Goal: Information Seeking & Learning: Learn about a topic

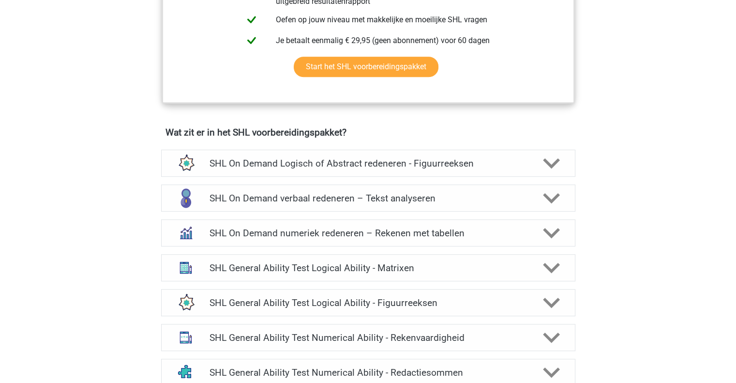
scroll to position [532, 0]
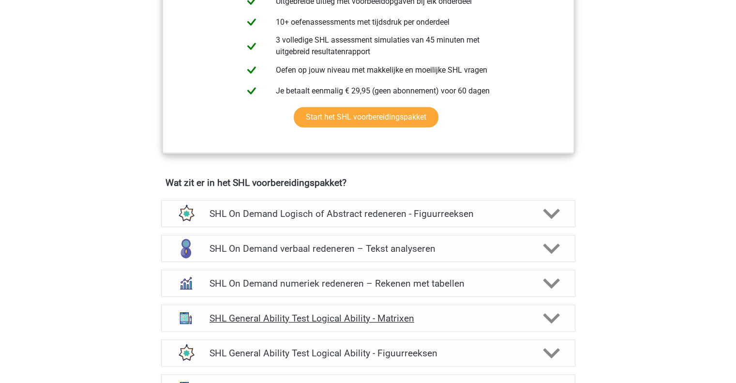
click at [557, 322] on icon at bounding box center [551, 318] width 17 height 17
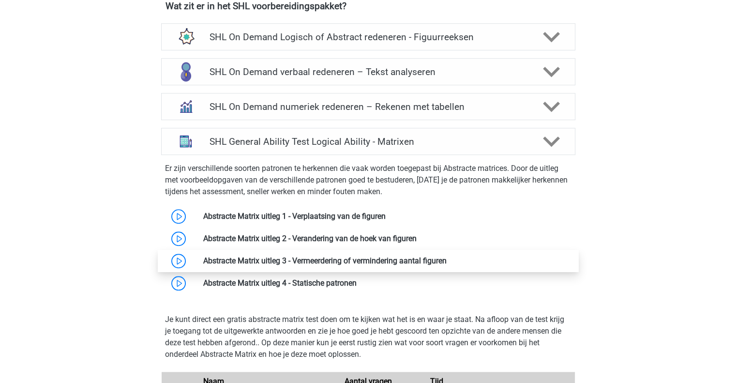
scroll to position [726, 0]
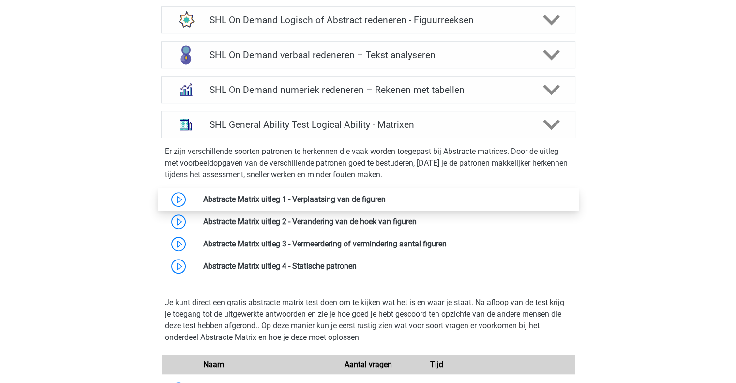
click at [386, 198] on link at bounding box center [386, 198] width 0 height 9
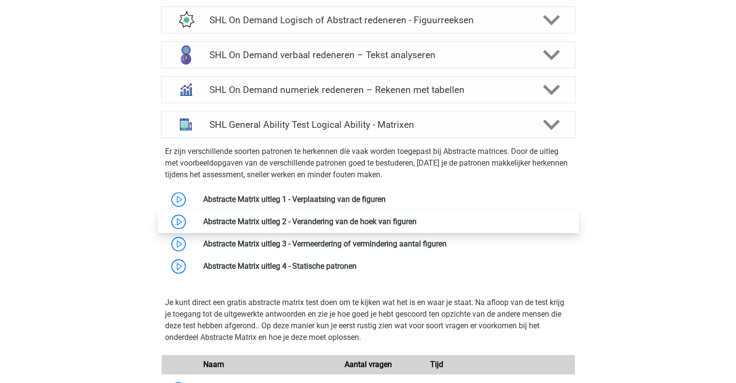
click at [417, 222] on link at bounding box center [417, 221] width 0 height 9
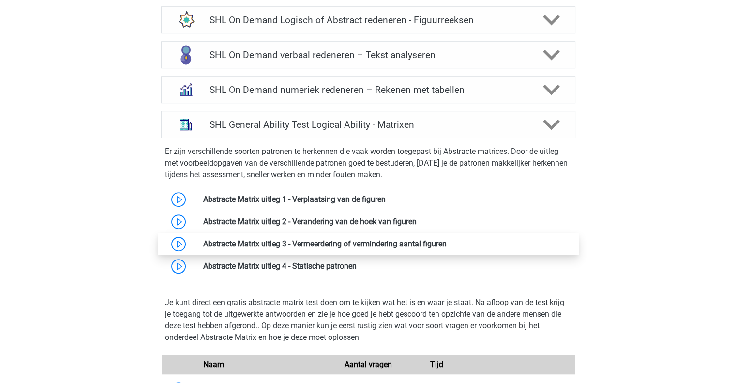
click at [447, 245] on link at bounding box center [447, 243] width 0 height 9
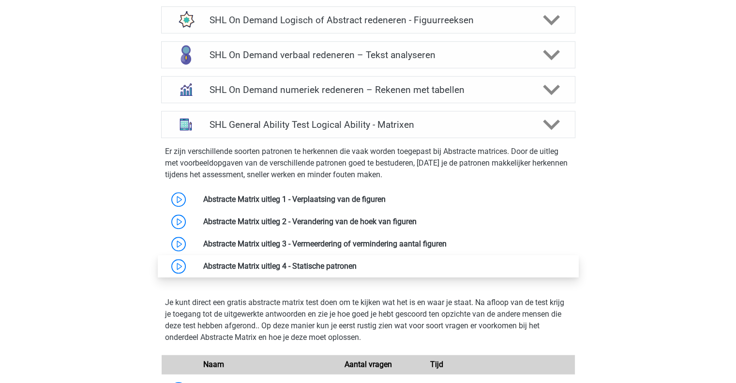
click at [357, 267] on link at bounding box center [357, 265] width 0 height 9
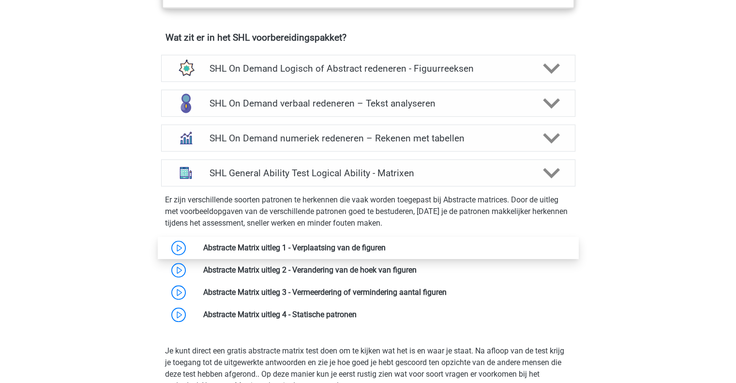
scroll to position [629, 0]
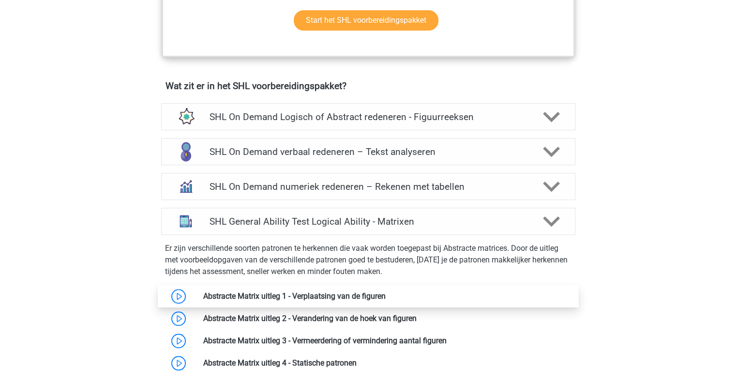
click at [386, 298] on link at bounding box center [386, 295] width 0 height 9
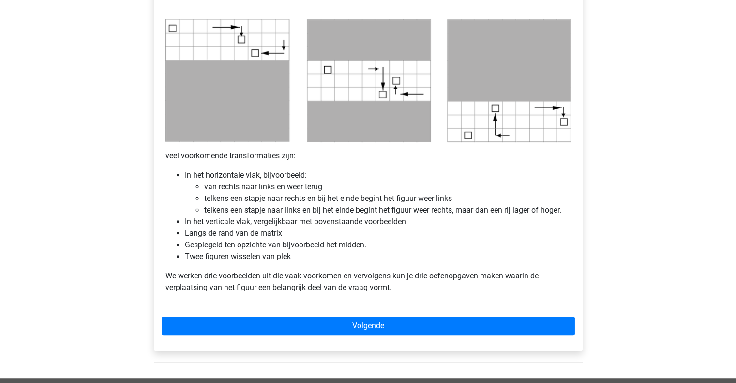
scroll to position [532, 0]
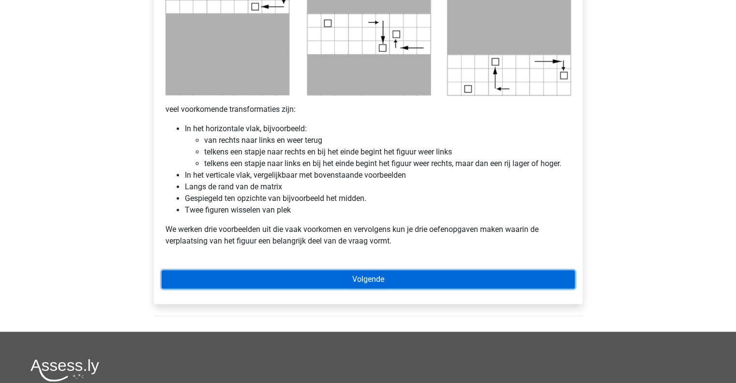
click at [329, 279] on link "Volgende" at bounding box center [368, 279] width 413 height 18
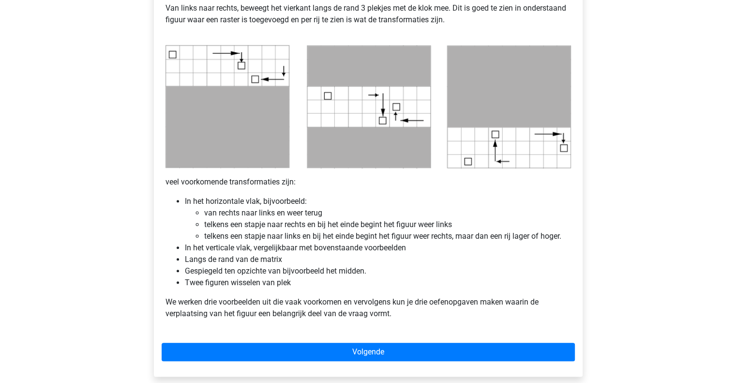
scroll to position [484, 0]
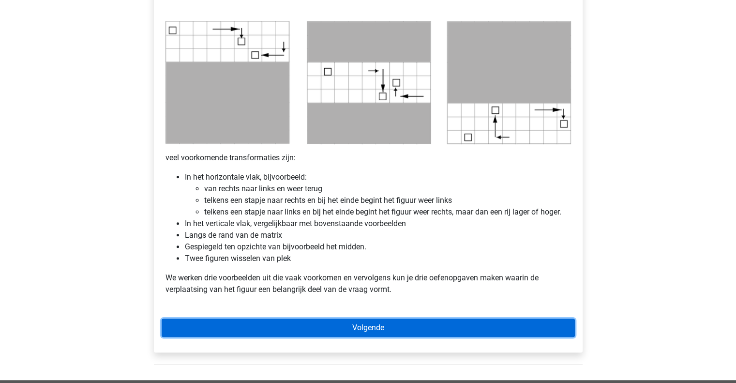
click at [310, 325] on link "Volgende" at bounding box center [368, 327] width 413 height 18
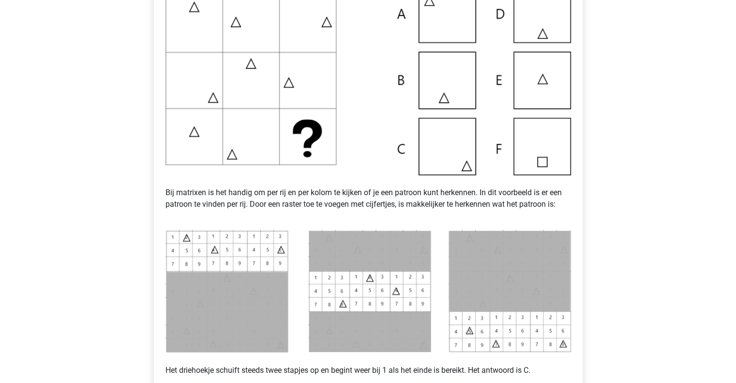
scroll to position [484, 0]
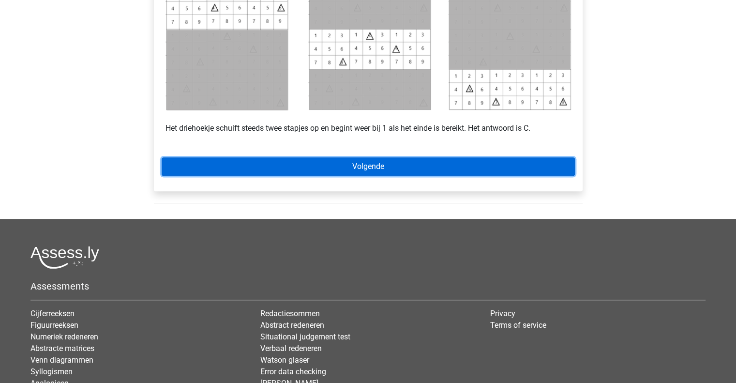
click at [369, 162] on link "Volgende" at bounding box center [368, 166] width 413 height 18
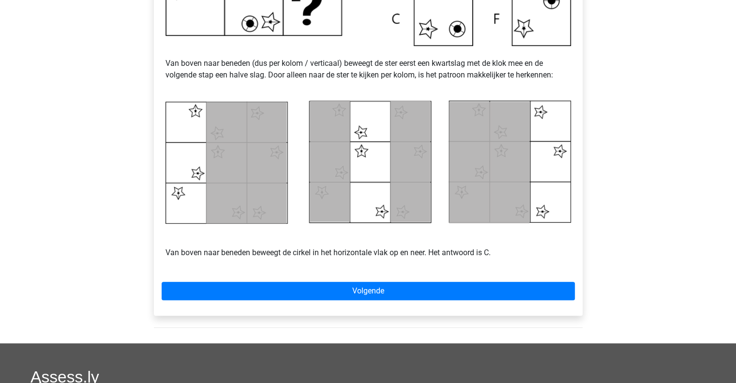
scroll to position [387, 0]
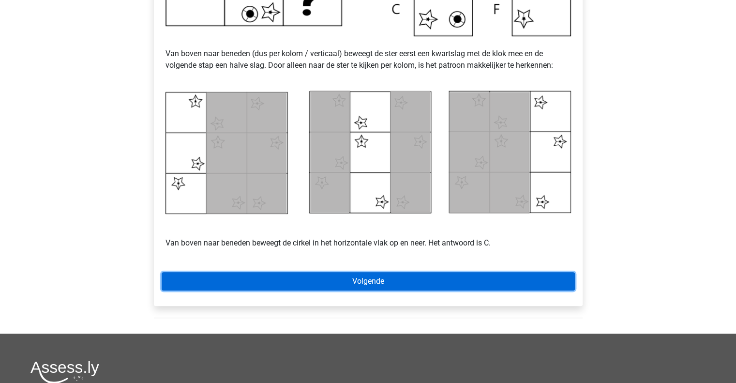
click at [361, 284] on link "Volgende" at bounding box center [368, 281] width 413 height 18
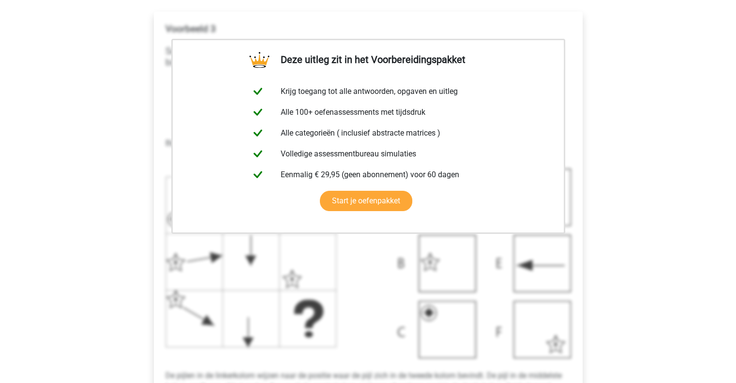
scroll to position [194, 0]
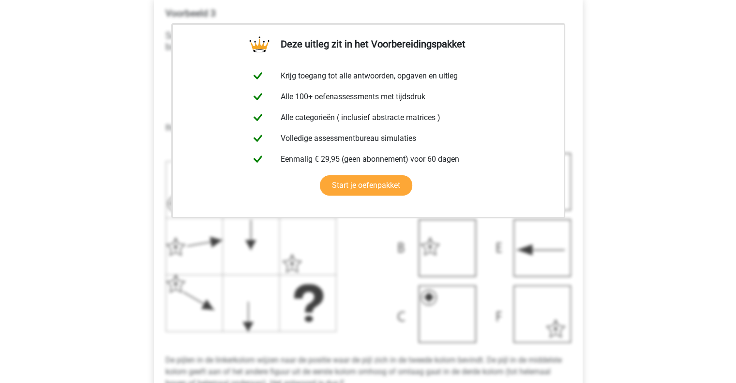
click at [345, 273] on img at bounding box center [367, 248] width 405 height 190
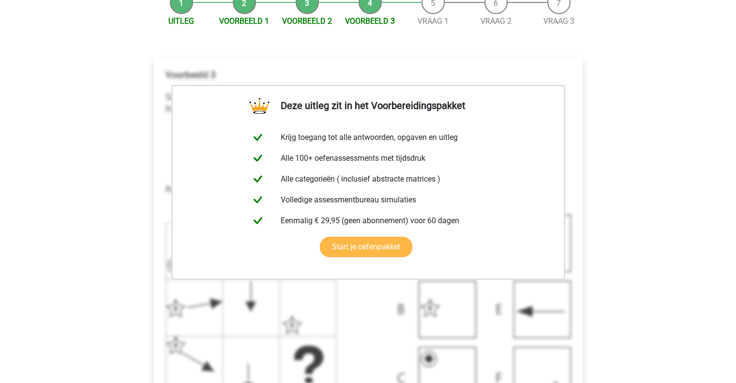
scroll to position [48, 0]
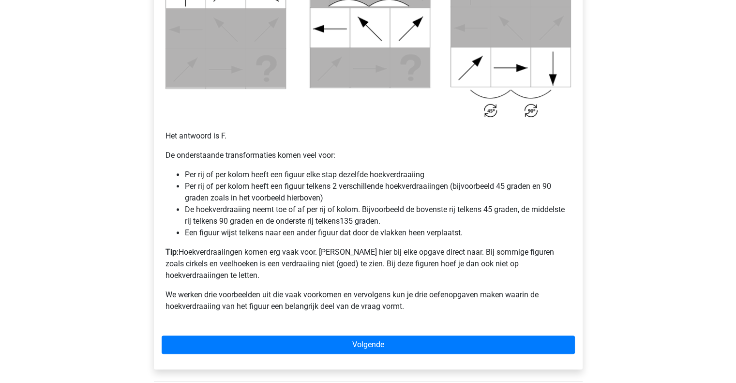
scroll to position [629, 0]
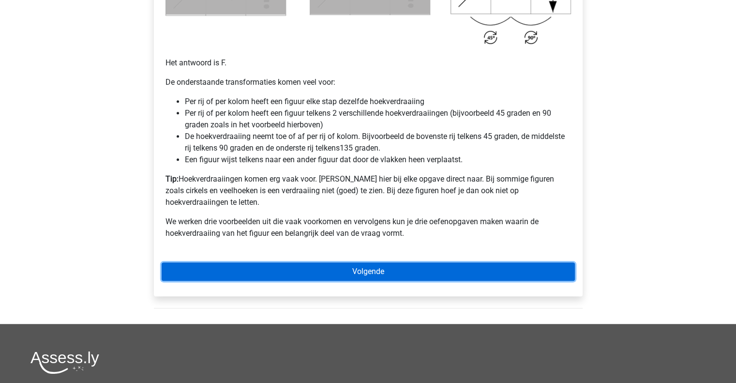
click at [296, 263] on link "Volgende" at bounding box center [368, 271] width 413 height 18
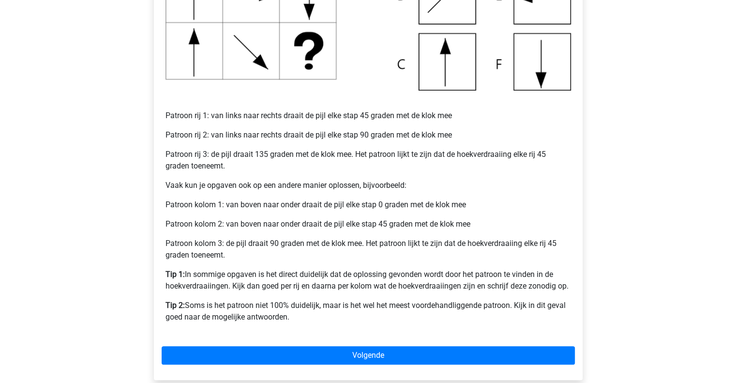
scroll to position [339, 0]
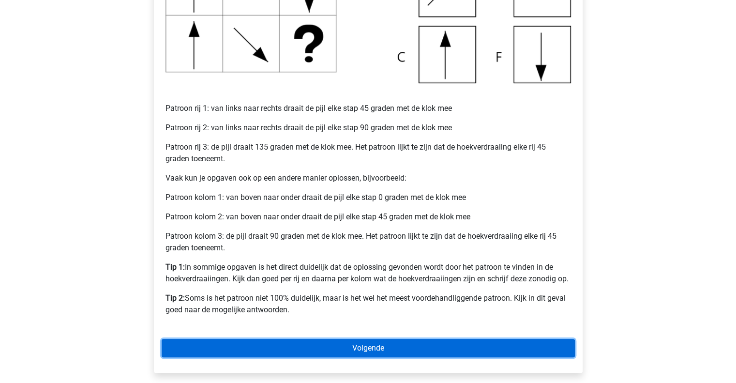
click at [344, 345] on link "Volgende" at bounding box center [368, 348] width 413 height 18
click at [357, 351] on link "Volgende" at bounding box center [368, 348] width 413 height 18
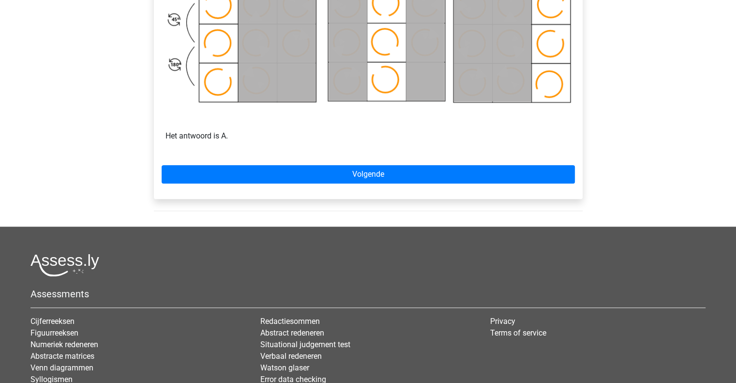
scroll to position [629, 0]
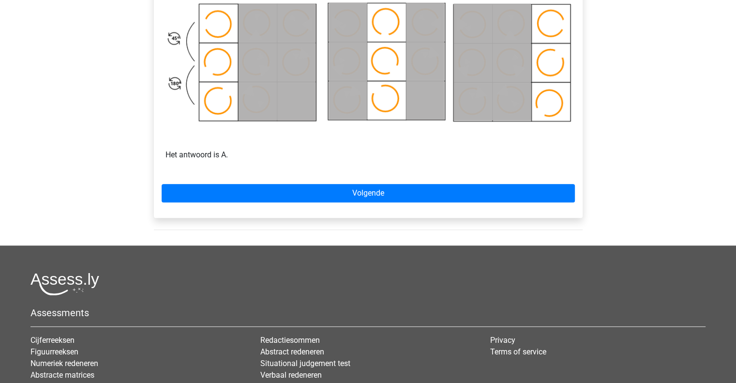
scroll to position [629, 0]
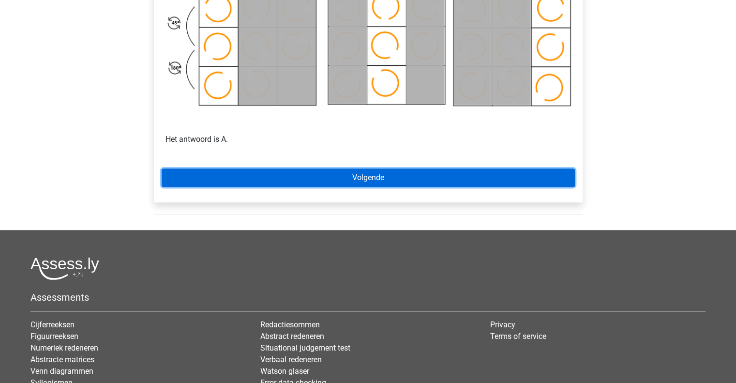
click at [379, 171] on link "Volgende" at bounding box center [368, 177] width 413 height 18
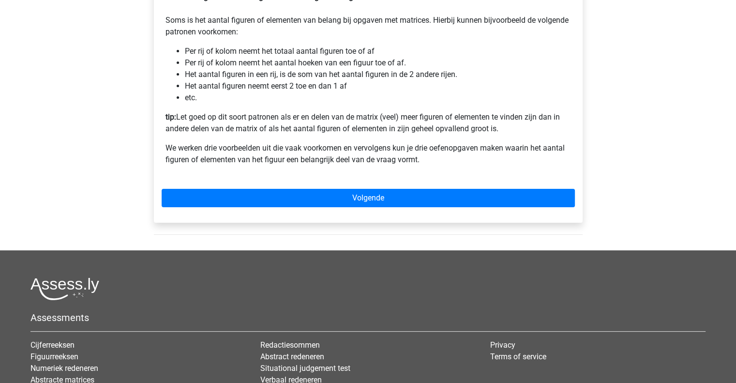
scroll to position [150, 0]
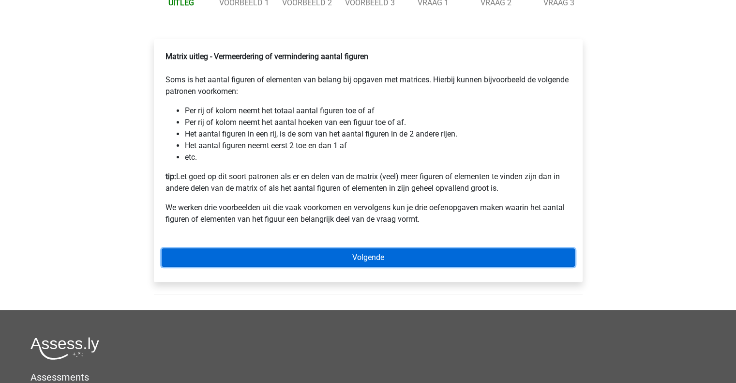
click at [366, 267] on link "Volgende" at bounding box center [368, 257] width 413 height 18
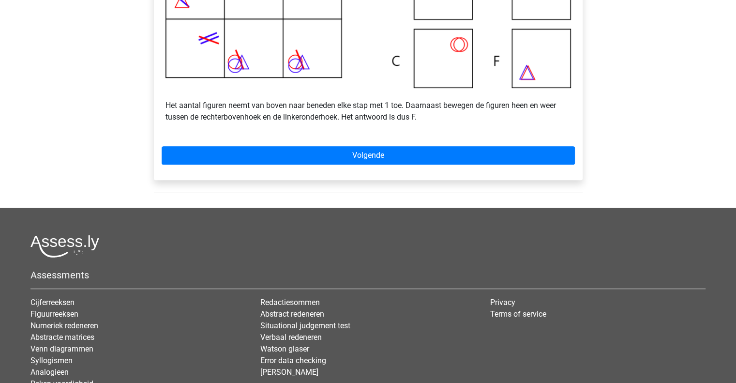
scroll to position [290, 0]
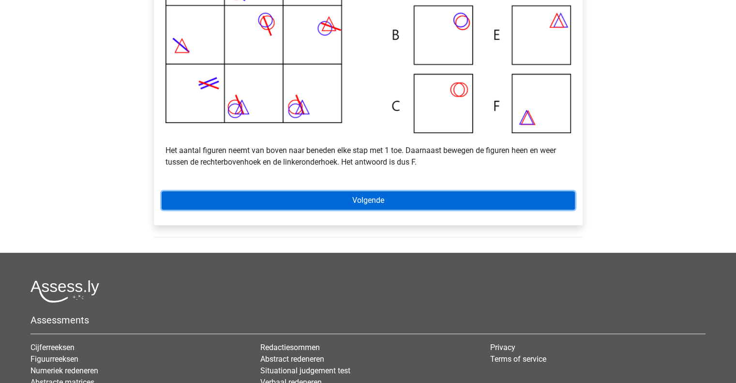
click at [328, 209] on link "Volgende" at bounding box center [368, 200] width 413 height 18
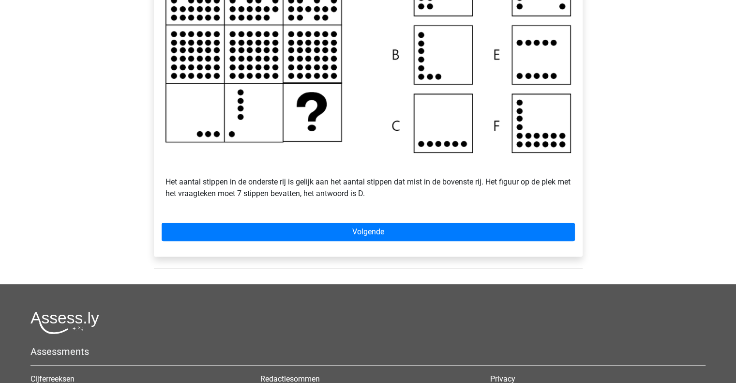
scroll to position [387, 0]
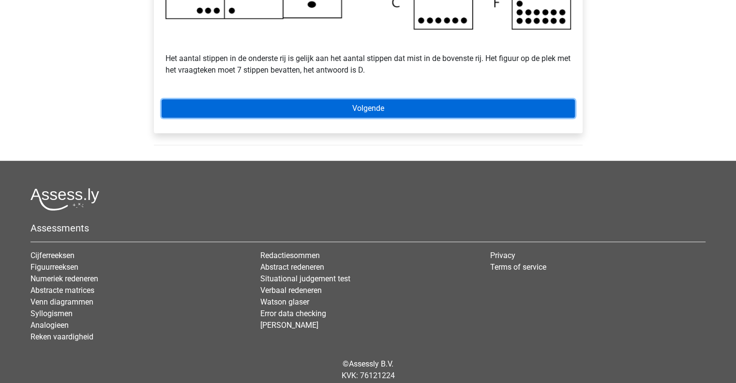
click at [339, 118] on link "Volgende" at bounding box center [368, 108] width 413 height 18
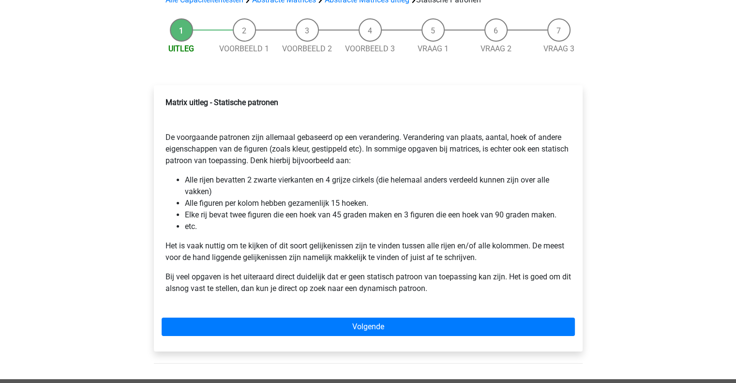
scroll to position [97, 0]
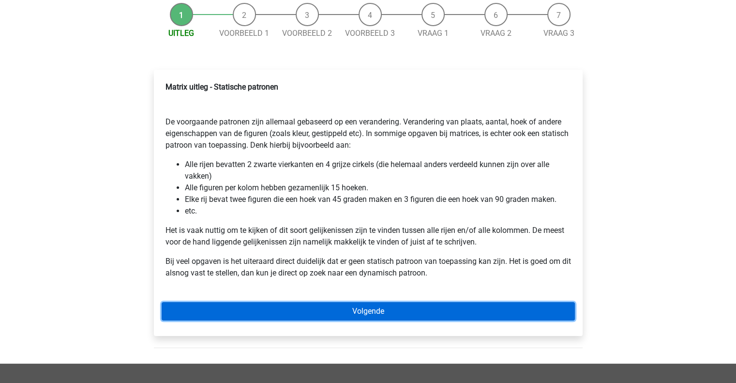
click at [302, 312] on link "Volgende" at bounding box center [368, 311] width 413 height 18
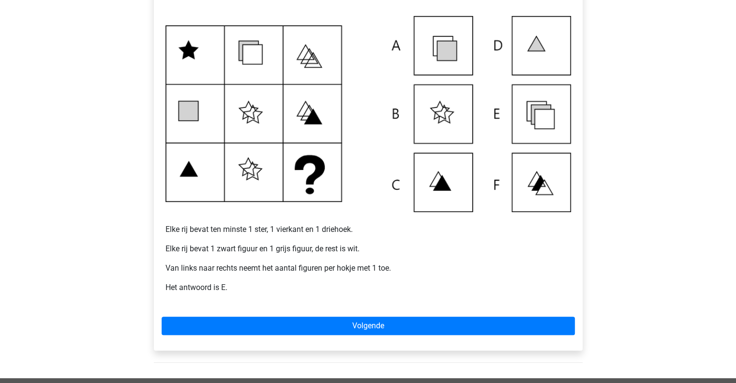
scroll to position [194, 0]
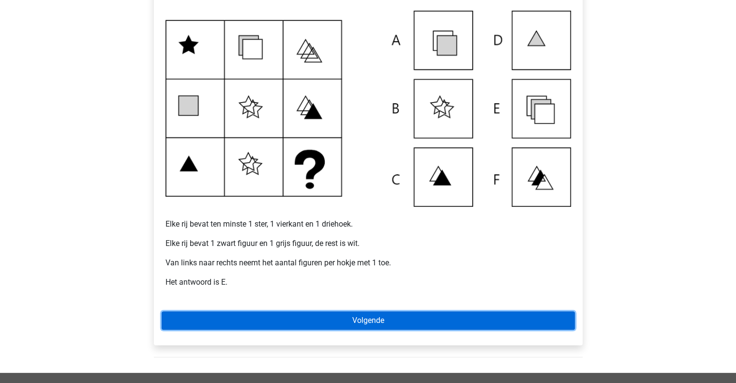
click at [385, 319] on link "Volgende" at bounding box center [368, 320] width 413 height 18
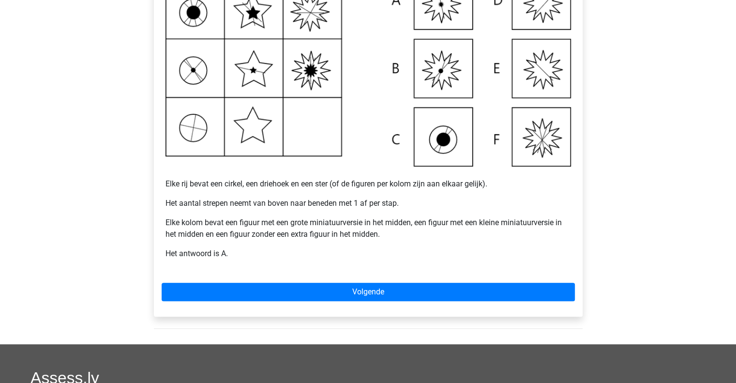
scroll to position [242, 0]
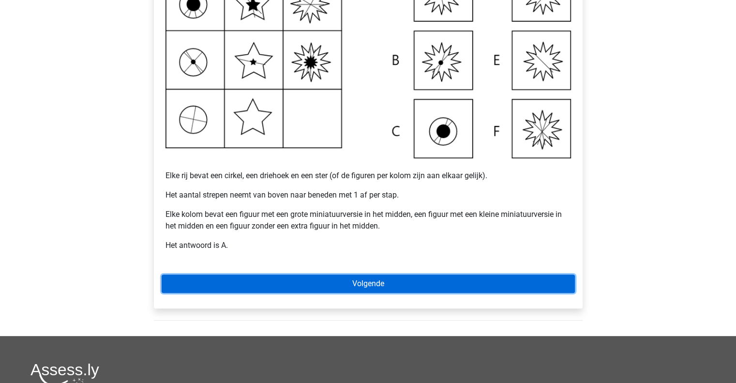
click at [387, 280] on link "Volgende" at bounding box center [368, 283] width 413 height 18
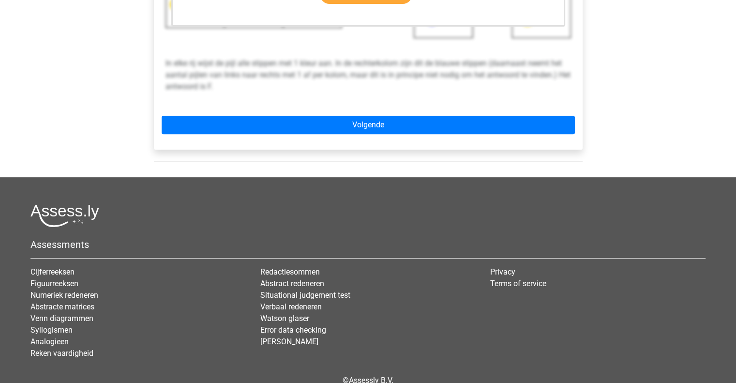
scroll to position [362, 0]
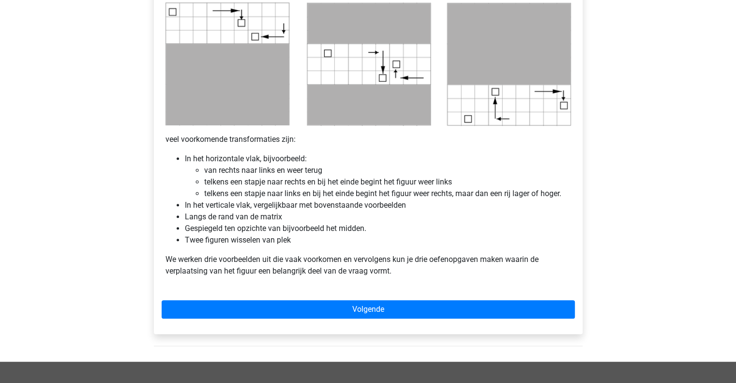
scroll to position [532, 0]
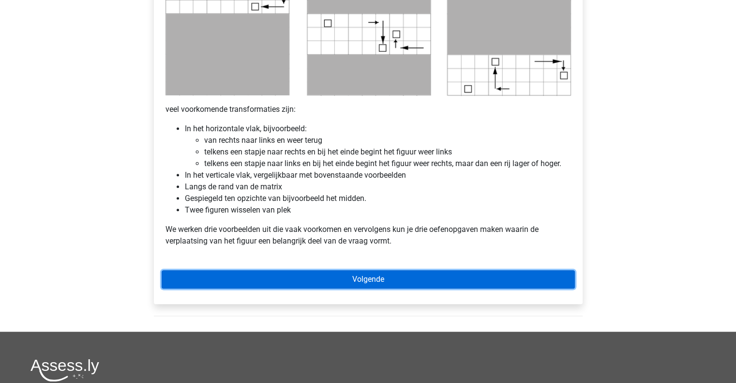
click at [372, 285] on link "Volgende" at bounding box center [368, 279] width 413 height 18
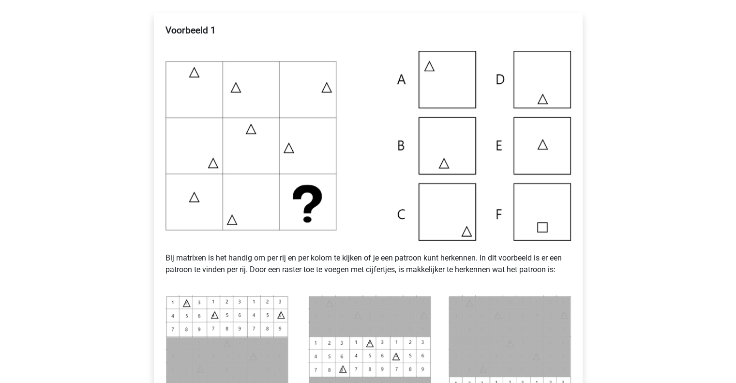
scroll to position [194, 0]
